Goal: Navigation & Orientation: Find specific page/section

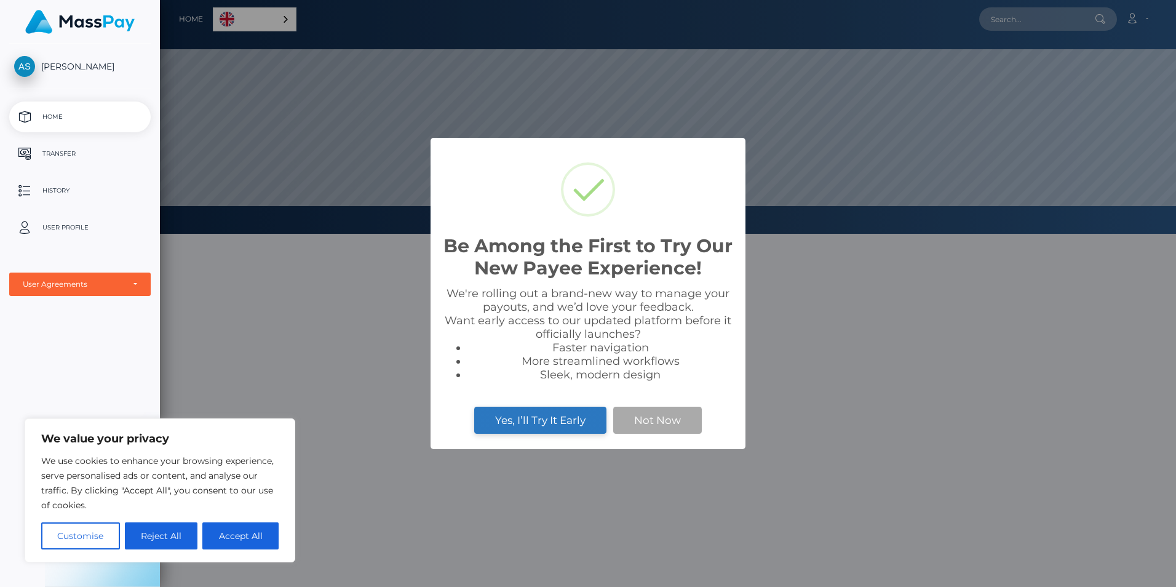
scroll to position [234, 1016]
click at [247, 537] on button "Accept All" at bounding box center [240, 535] width 76 height 27
checkbox input "true"
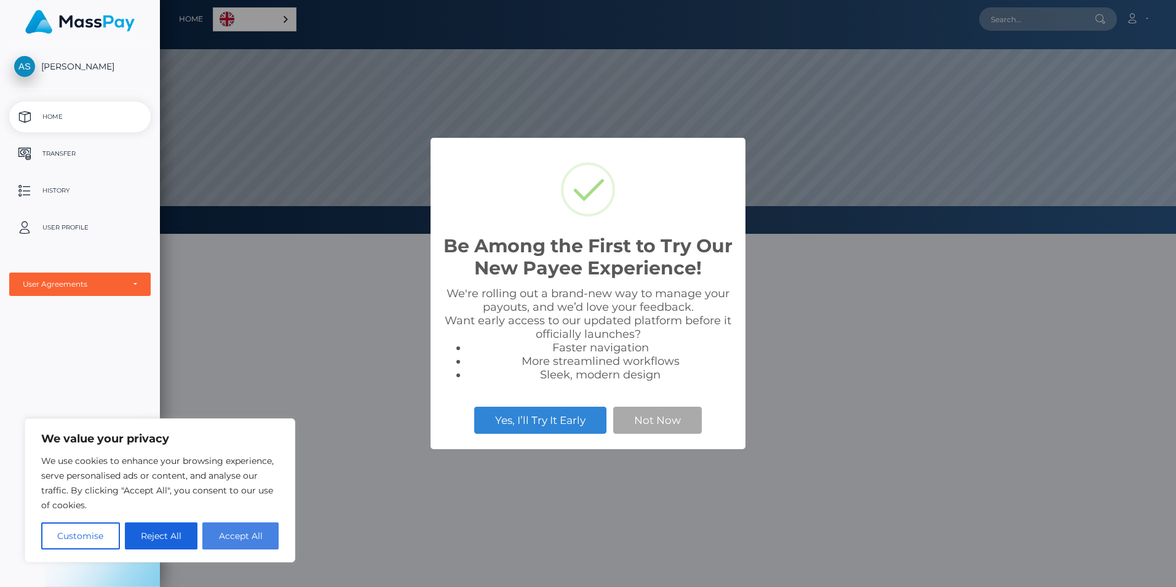
checkbox input "true"
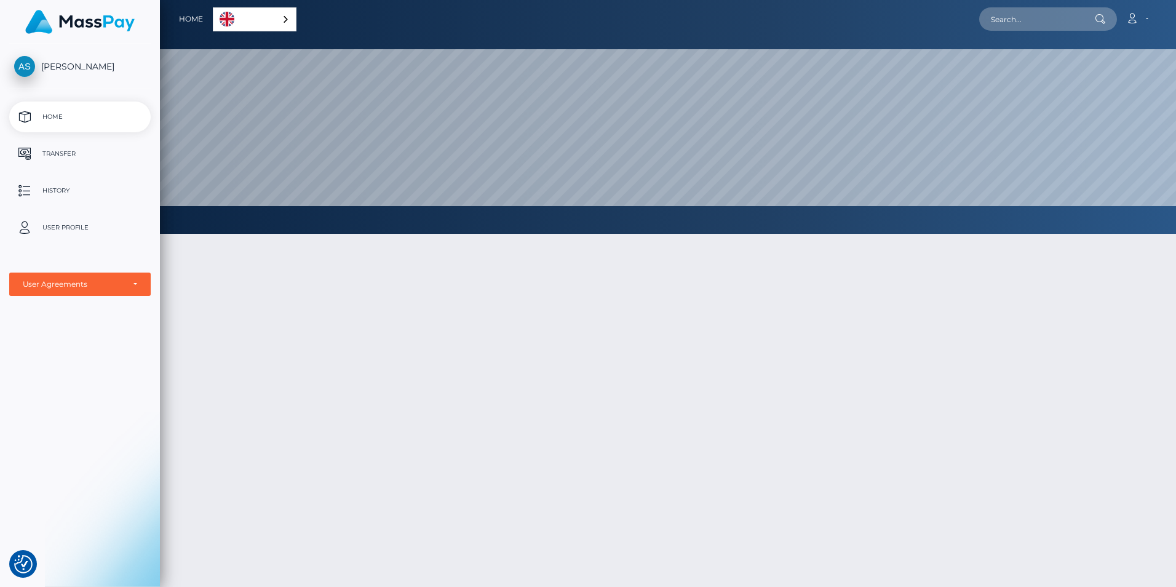
click at [254, 22] on link "English" at bounding box center [254, 19] width 82 height 23
click at [254, 22] on link "English" at bounding box center [256, 19] width 87 height 23
click at [97, 146] on p "Transfer" at bounding box center [80, 154] width 132 height 18
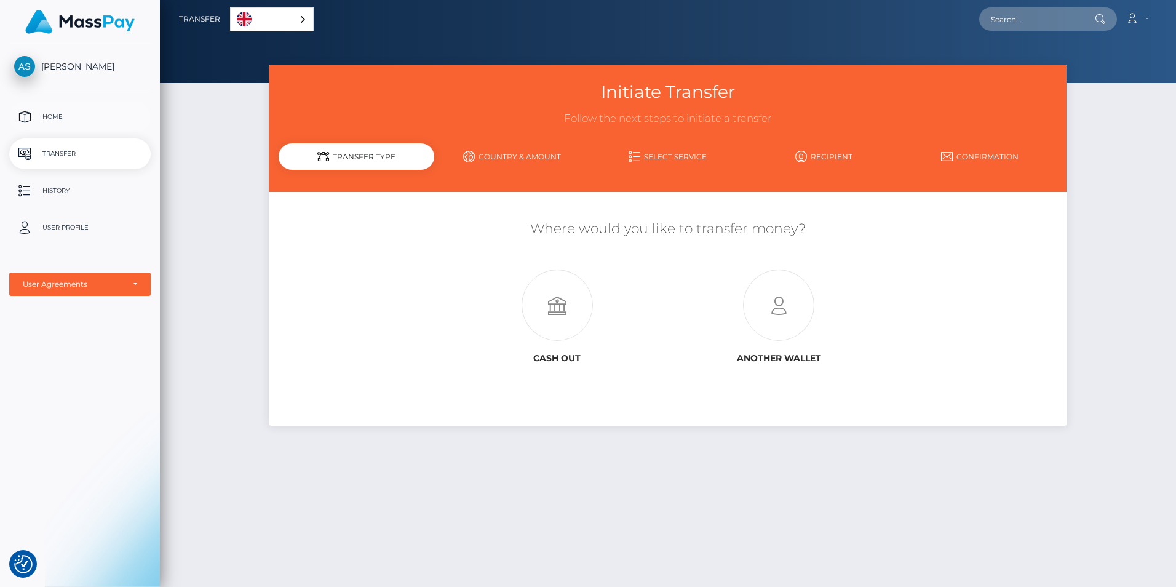
click at [66, 122] on p "Home" at bounding box center [80, 117] width 132 height 18
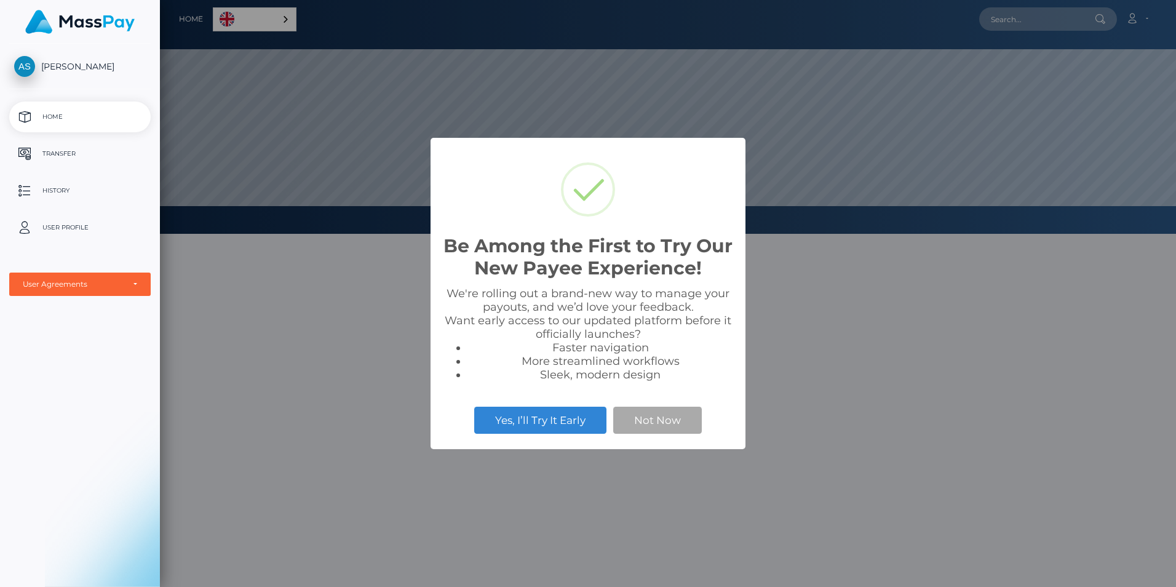
scroll to position [234, 1016]
